Goal: Information Seeking & Learning: Compare options

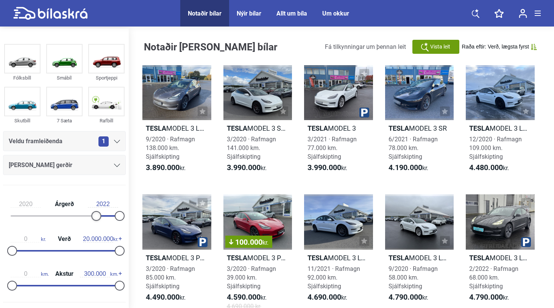
type input "2021"
drag, startPoint x: 14, startPoint y: 193, endPoint x: 128, endPoint y: 198, distance: 113.8
click at [128, 198] on aside "Fólksbíll Smábíl Sportjeppi Skutbíll 7 Sæta Rafbíll Veldu framleiðenda 1 [PERSO…" at bounding box center [64, 169] width 129 height 282
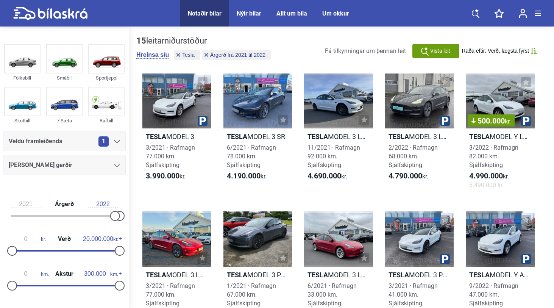
scroll to position [4, 0]
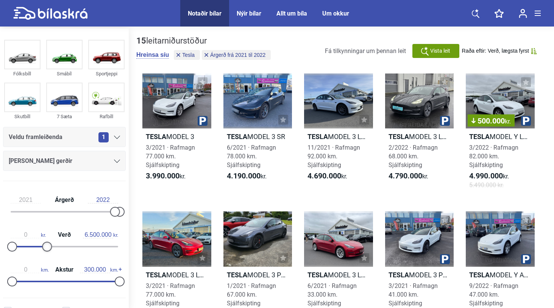
drag, startPoint x: 119, startPoint y: 245, endPoint x: 48, endPoint y: 243, distance: 70.9
click at [48, 243] on div at bounding box center [47, 247] width 10 height 10
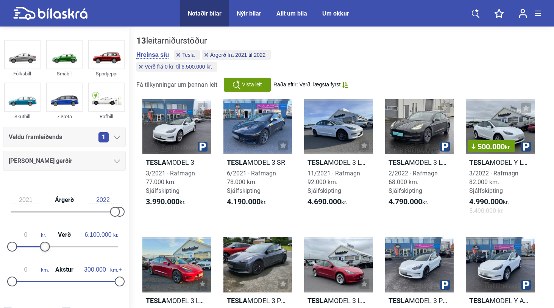
click at [46, 243] on div at bounding box center [45, 247] width 10 height 10
type input "20.000.000"
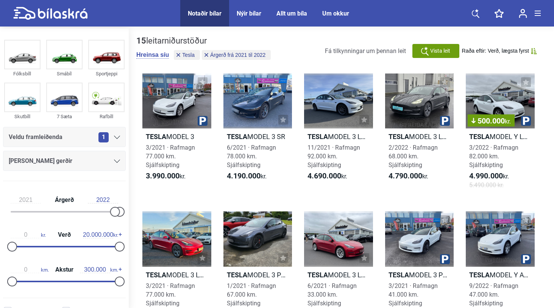
type input "1999"
